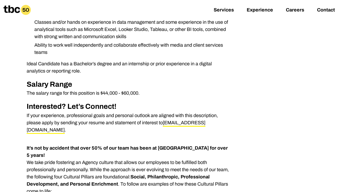
scroll to position [290, 0]
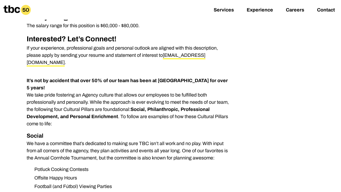
scroll to position [386, 0]
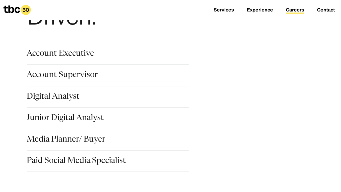
scroll to position [72, 0]
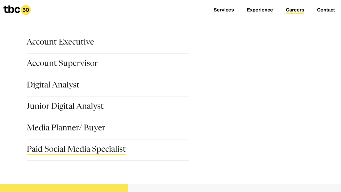
click at [70, 150] on link "Paid Social Media Specialist" at bounding box center [76, 150] width 99 height 9
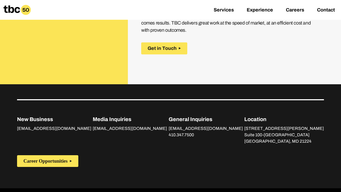
scroll to position [987, 0]
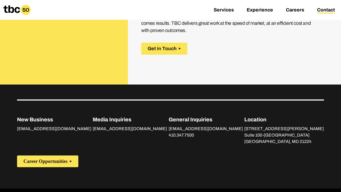
click at [320, 10] on link "Contact" at bounding box center [326, 10] width 18 height 6
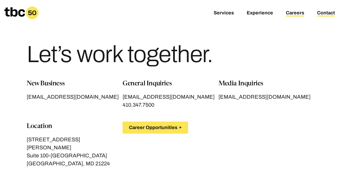
click at [297, 14] on link "Careers" at bounding box center [295, 13] width 18 height 6
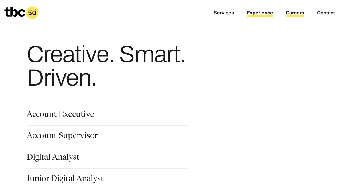
click at [267, 11] on link "Experience" at bounding box center [260, 13] width 26 height 6
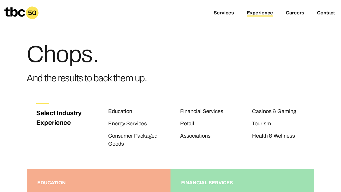
click at [236, 17] on div "Services Experience Careers Contact" at bounding box center [170, 13] width 341 height 26
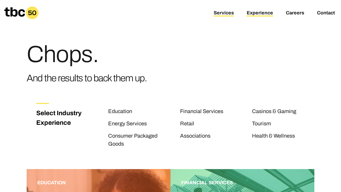
click at [231, 15] on link "Services" at bounding box center [224, 13] width 20 height 6
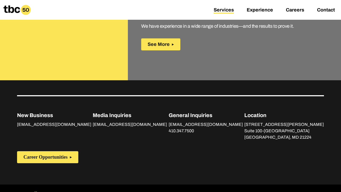
scroll to position [904, 0]
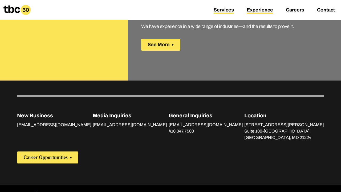
click at [259, 13] on link "Experience" at bounding box center [260, 10] width 26 height 6
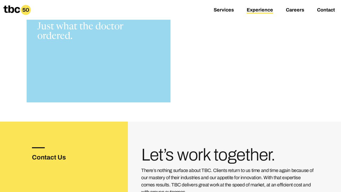
scroll to position [435, 0]
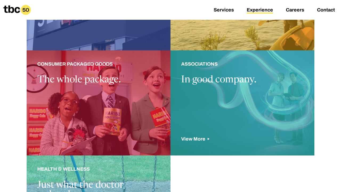
click at [205, 85] on div at bounding box center [243, 102] width 144 height 105
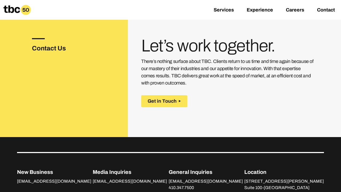
scroll to position [774, 0]
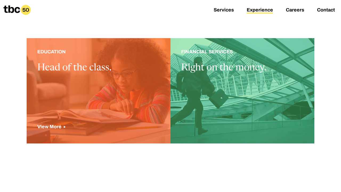
scroll to position [142, 0]
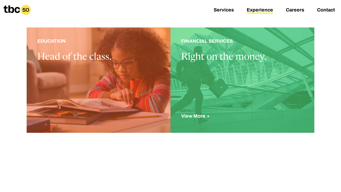
click at [230, 78] on div at bounding box center [243, 79] width 144 height 105
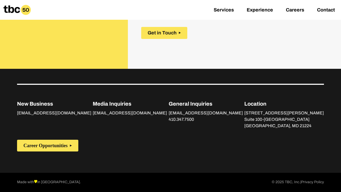
scroll to position [1013, 0]
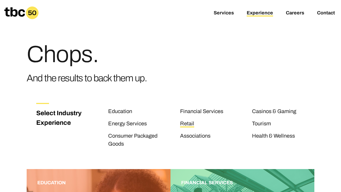
click at [186, 122] on link "Retail" at bounding box center [187, 124] width 14 height 7
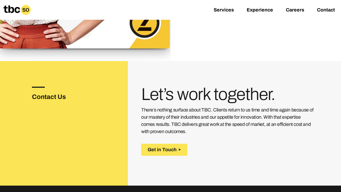
scroll to position [867, 0]
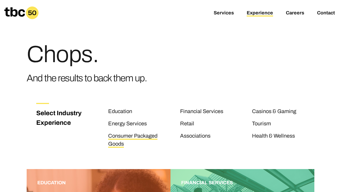
click at [148, 137] on link "Consumer Packaged Goods" at bounding box center [132, 140] width 49 height 15
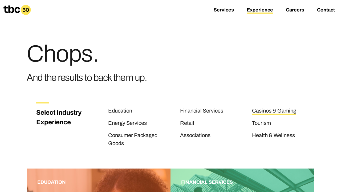
click at [258, 110] on link "Casinos & Gaming" at bounding box center [274, 111] width 44 height 7
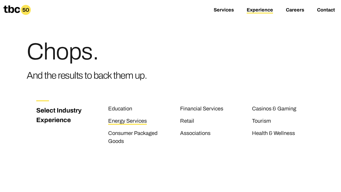
click at [132, 120] on link "Energy Services" at bounding box center [127, 121] width 39 height 7
